Goal: Communication & Community: Answer question/provide support

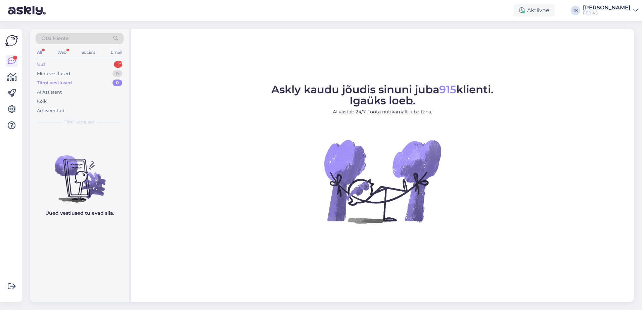
click at [101, 66] on div "Uus 1" at bounding box center [80, 64] width 88 height 9
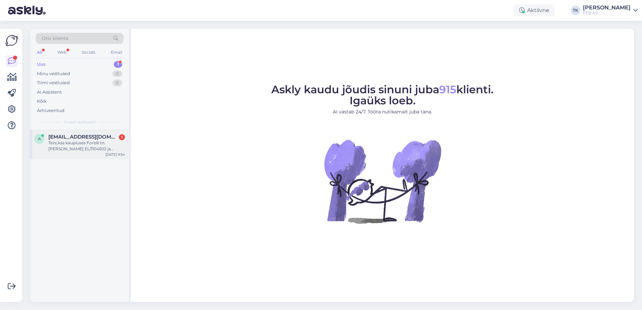
click at [110, 147] on div "Tere,kas kaupluses Forelli tn. [PERSON_NAME] EL/1104502 ja üleminek JAPH25 olem…" at bounding box center [86, 146] width 77 height 12
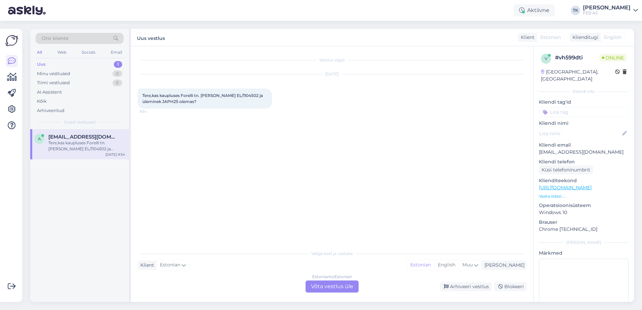
click at [349, 291] on div "Estonian to Estonian Võta vestlus üle" at bounding box center [331, 287] width 53 height 12
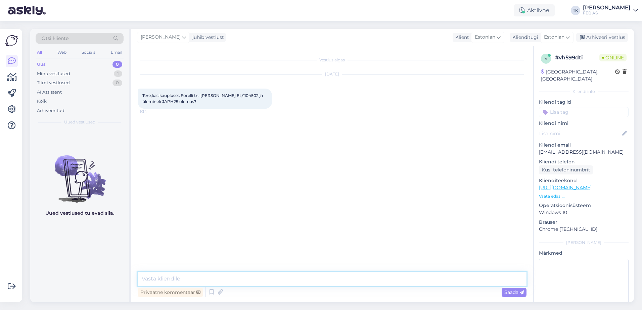
click at [240, 278] on textarea at bounding box center [332, 279] width 389 height 14
type textarea "Tere! Kohe vaatan"
drag, startPoint x: 225, startPoint y: 96, endPoint x: 245, endPoint y: 95, distance: 20.5
click at [245, 95] on span "Tere,kas kaupluses Forelli tn. [PERSON_NAME] EL/1104502 ja üleminek JAPH25 olem…" at bounding box center [203, 98] width 122 height 11
copy span "EL/1104502"
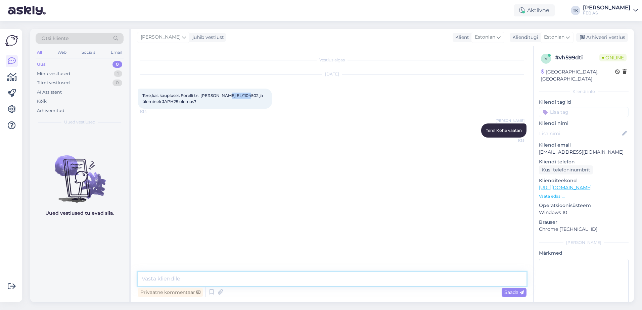
click at [278, 280] on textarea at bounding box center [332, 279] width 389 height 14
paste textarea "EL/1104502"
type textarea "EL/1104502 - Forellis olemas 6 tk"
click at [170, 102] on span "Tere,kas kaupluses Forelli tn. [PERSON_NAME] EL/1104502 ja üleminek JAPH25 olem…" at bounding box center [203, 98] width 122 height 11
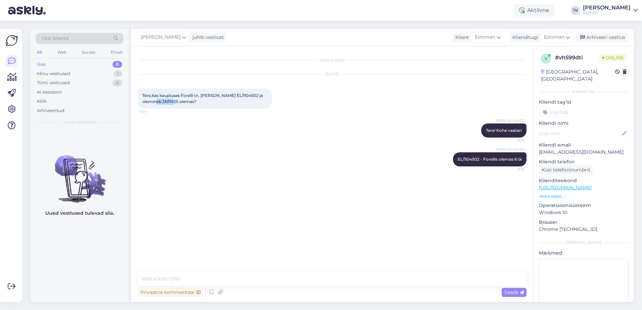
copy span "JAPH25"
click at [287, 279] on textarea at bounding box center [332, 279] width 389 height 14
paste textarea "EL/1104507"
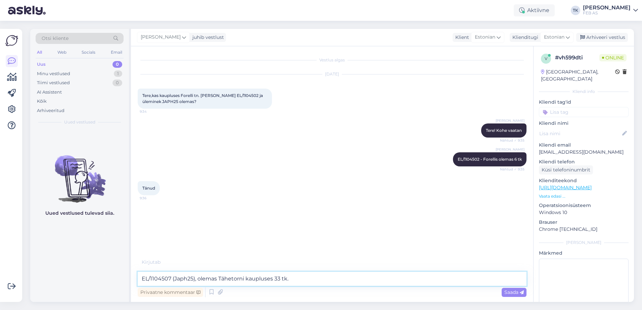
type textarea "EL/1104507 (Japh25), olemas Tähetorni kaupluses 33 tk."
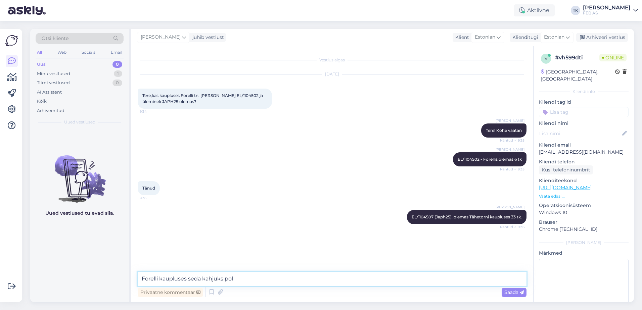
type textarea "Forelli kaupluses seda kahjuks pole"
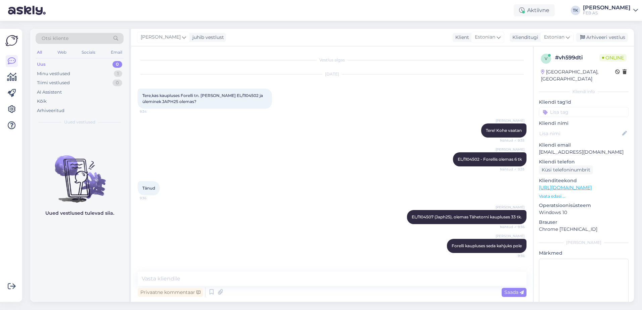
click at [346, 219] on div "Triinu [PERSON_NAME] EL/1104507 (Japh25), olemas Tähetorni kaupluses 33 tk. Näh…" at bounding box center [332, 217] width 389 height 29
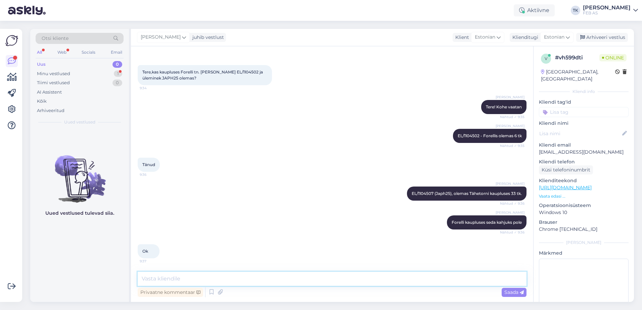
click at [373, 276] on textarea at bounding box center [332, 279] width 389 height 14
type textarea "Saate näiteks e-[PERSON_NAME] tellida ja valida, et soovite kätte [PERSON_NAME]…"
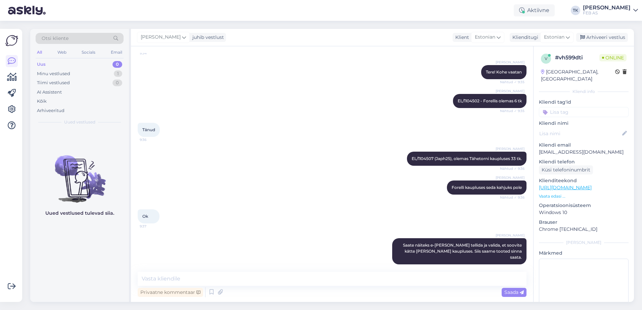
drag, startPoint x: 360, startPoint y: 145, endPoint x: 369, endPoint y: 132, distance: 15.8
click at [360, 145] on div "Triinu [PERSON_NAME] EL/1104507 (Japh25), olemas Tähetorni kaupluses 33 tk. Näh…" at bounding box center [332, 158] width 389 height 29
drag, startPoint x: 561, startPoint y: 10, endPoint x: 559, endPoint y: 15, distance: 5.3
click at [555, 10] on div "Aktiivne" at bounding box center [534, 10] width 41 height 12
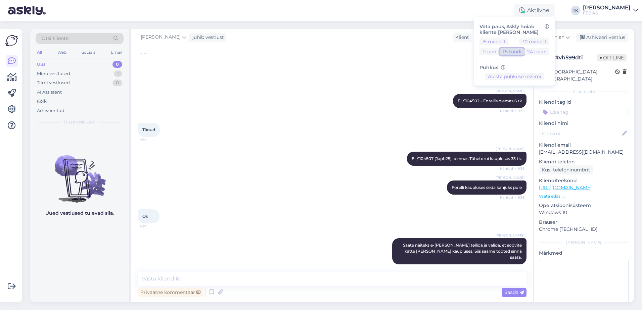
click at [524, 51] on button "1.5 tundi" at bounding box center [511, 51] width 25 height 7
